Goal: Communication & Community: Answer question/provide support

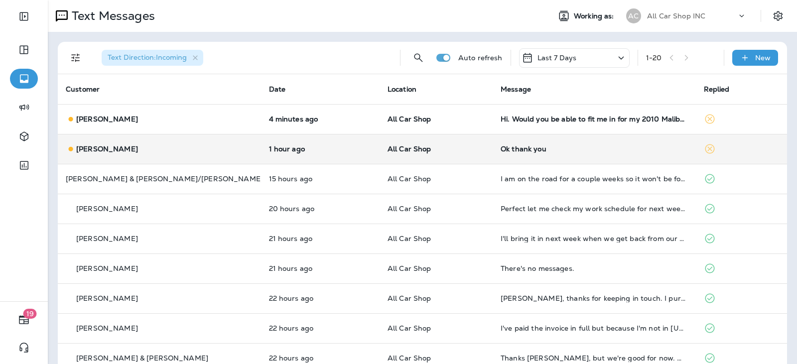
click at [439, 150] on p "All Car Shop" at bounding box center [435, 149] width 97 height 8
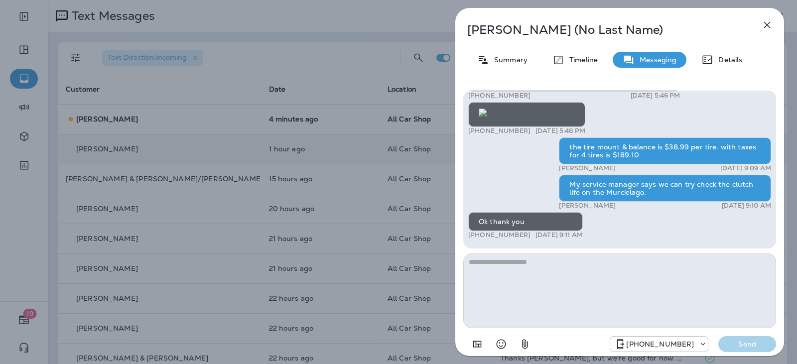
click at [530, 267] on textarea at bounding box center [619, 290] width 313 height 75
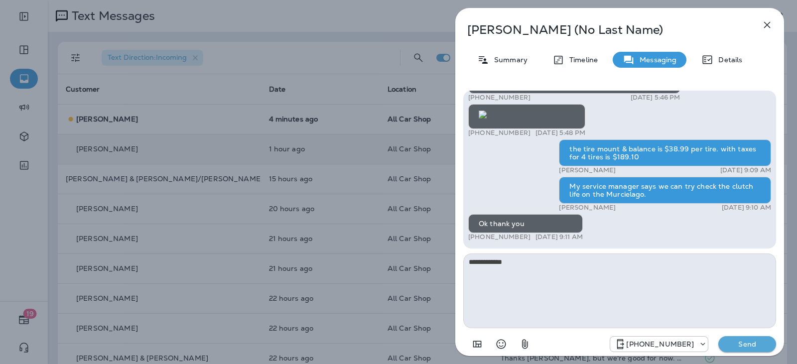
type textarea "**********"
click at [742, 347] on p "Send" at bounding box center [747, 344] width 42 height 9
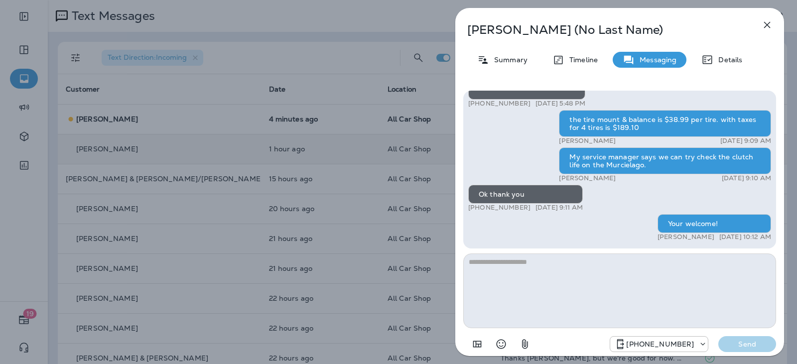
click at [767, 26] on icon "button" at bounding box center [767, 25] width 12 height 12
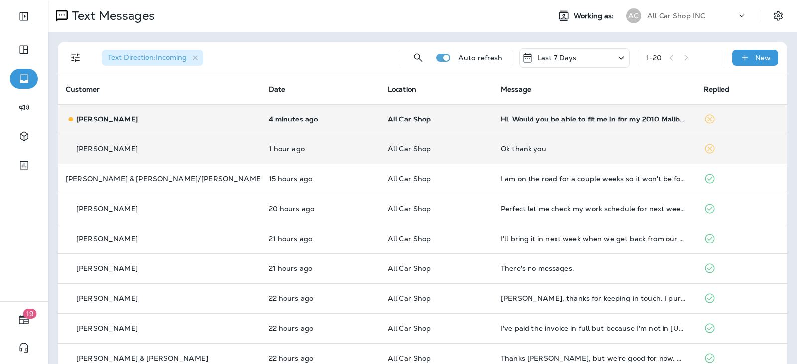
click at [455, 123] on td "All Car Shop" at bounding box center [435, 119] width 113 height 30
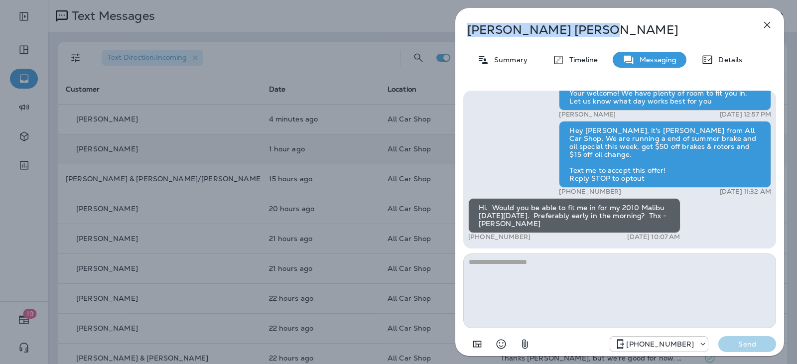
drag, startPoint x: 552, startPoint y: 31, endPoint x: 470, endPoint y: 36, distance: 81.8
click at [470, 36] on p "[PERSON_NAME]" at bounding box center [603, 30] width 272 height 14
copy p "[PERSON_NAME]"
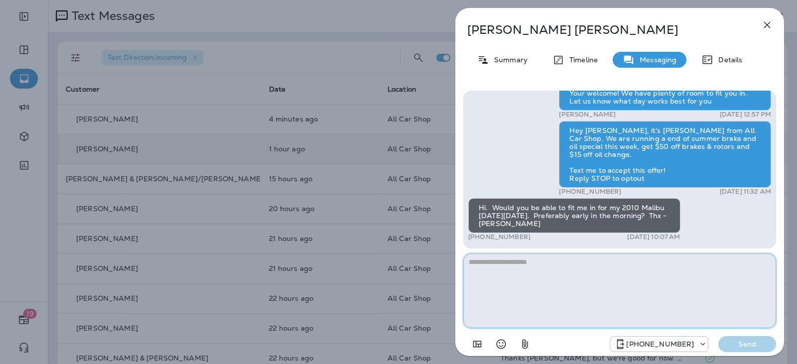
click at [609, 278] on textarea at bounding box center [619, 290] width 313 height 75
click at [595, 275] on textarea at bounding box center [619, 290] width 313 height 75
click at [562, 275] on textarea at bounding box center [619, 290] width 313 height 75
type textarea "**********"
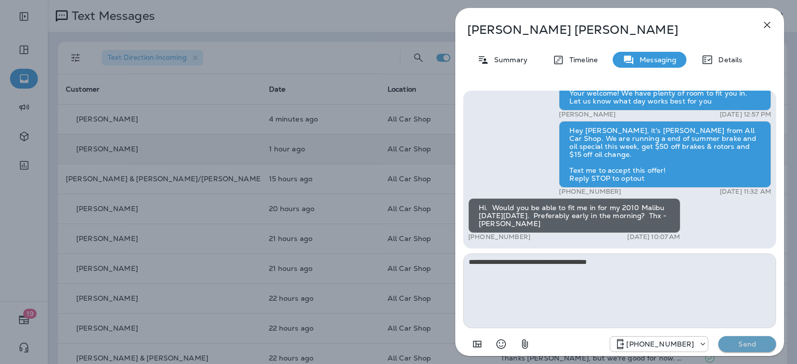
click at [751, 347] on p "Send" at bounding box center [747, 344] width 42 height 9
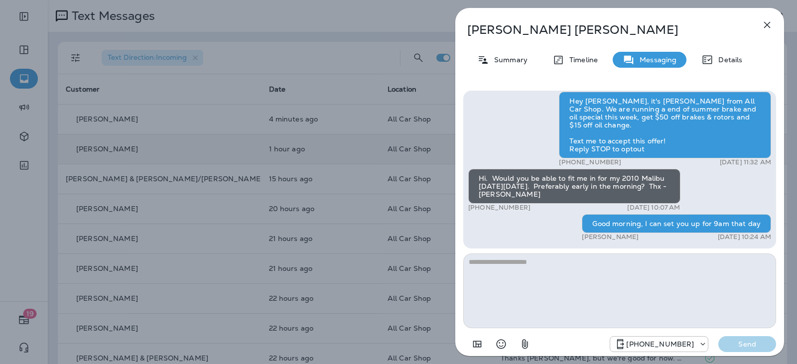
click at [767, 26] on icon "button" at bounding box center [767, 25] width 12 height 12
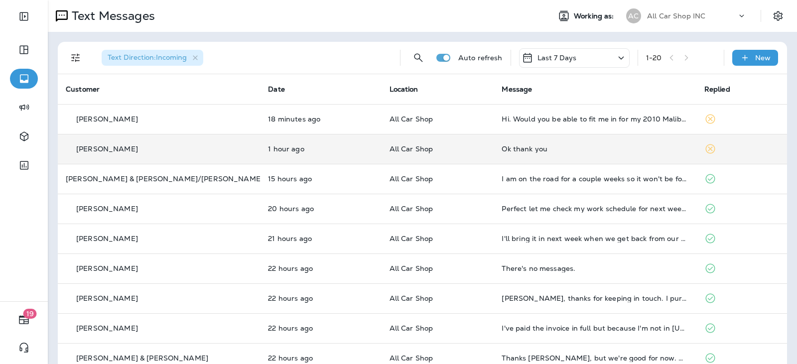
click at [463, 152] on p "All Car Shop" at bounding box center [437, 149] width 97 height 8
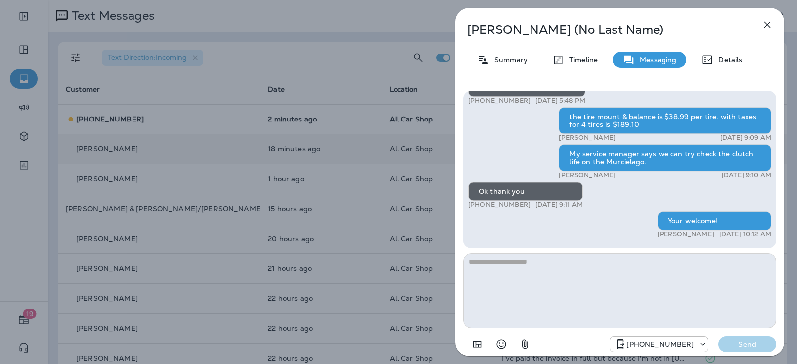
click at [769, 23] on icon "button" at bounding box center [767, 25] width 12 height 12
